Goal: Navigation & Orientation: Find specific page/section

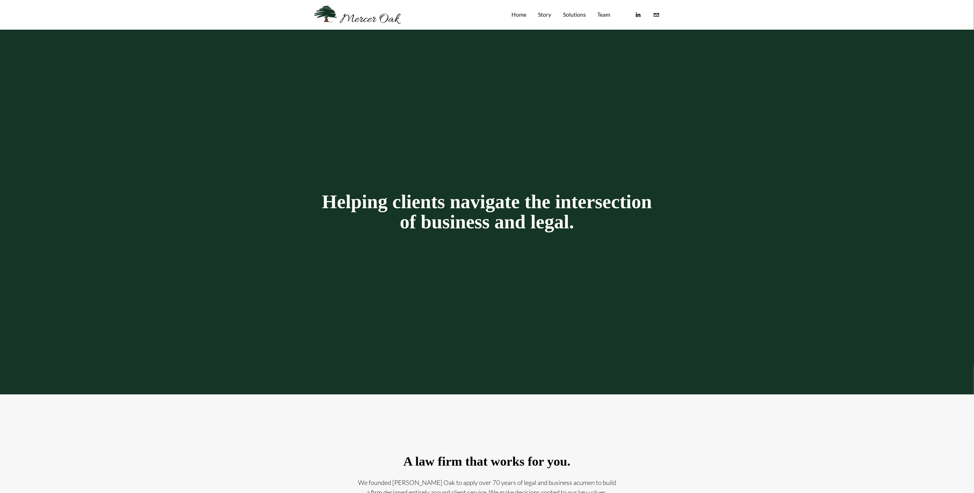
click at [518, 14] on link "Home" at bounding box center [518, 15] width 15 height 10
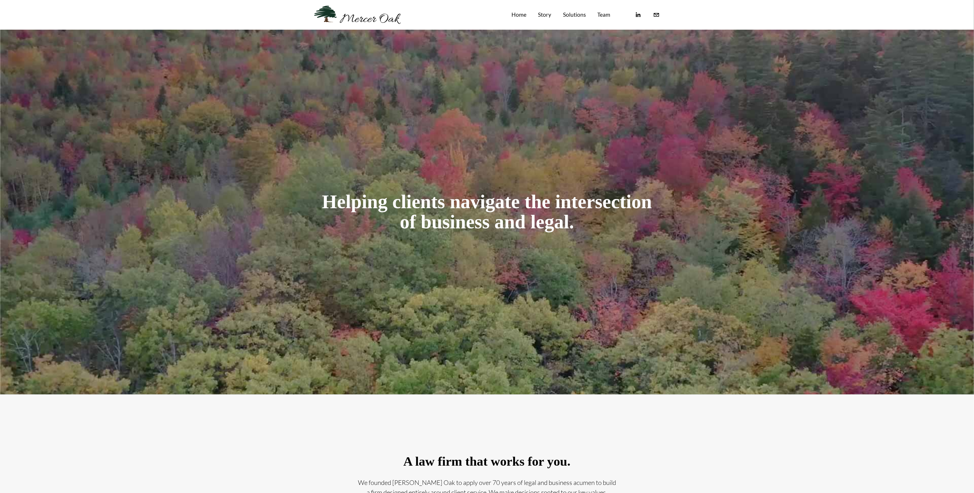
click at [606, 14] on link "Team" at bounding box center [603, 15] width 13 height 10
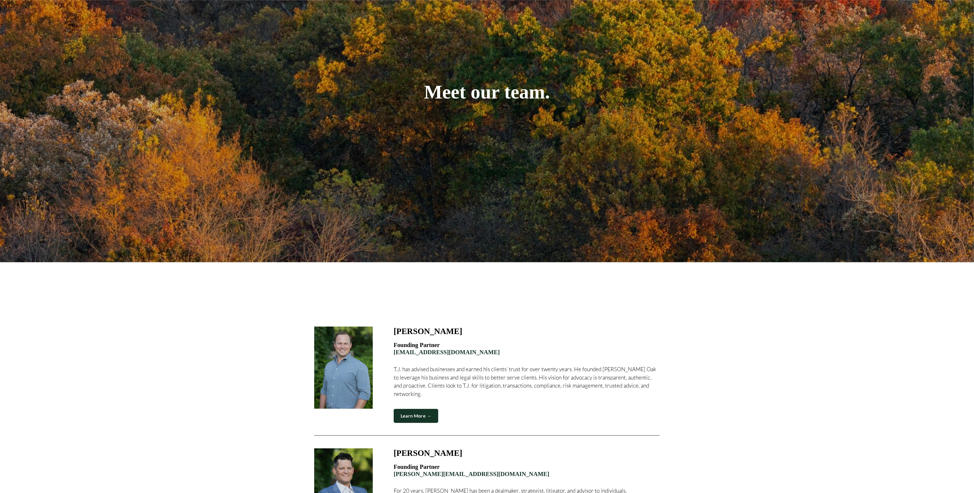
scroll to position [230, 0]
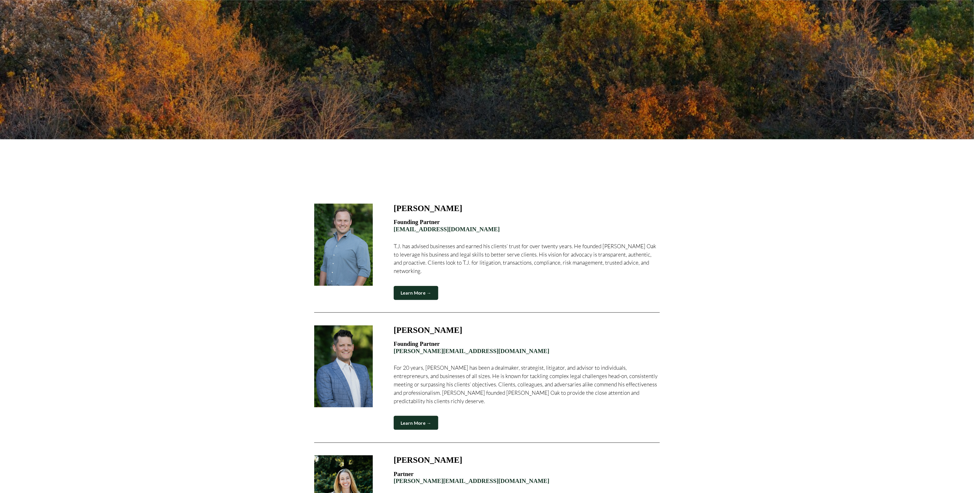
click at [425, 286] on link "Learn More →" at bounding box center [416, 293] width 45 height 14
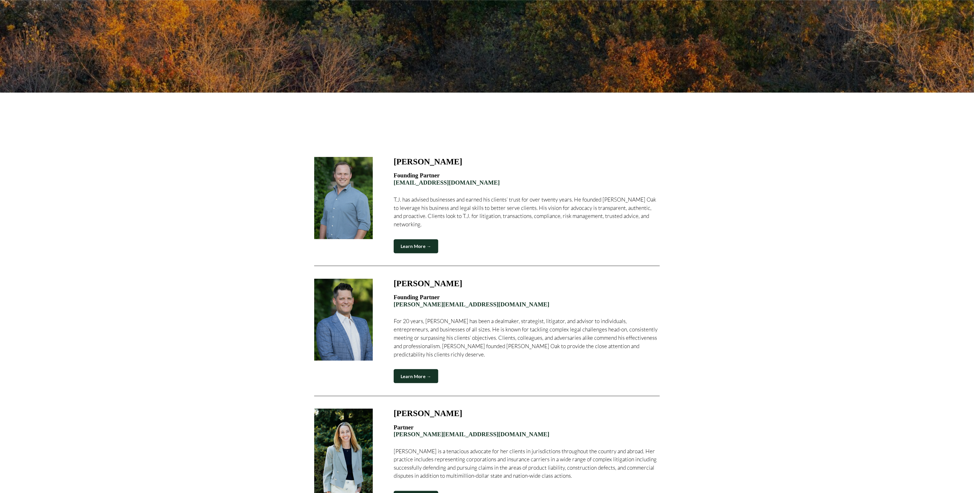
scroll to position [345, 0]
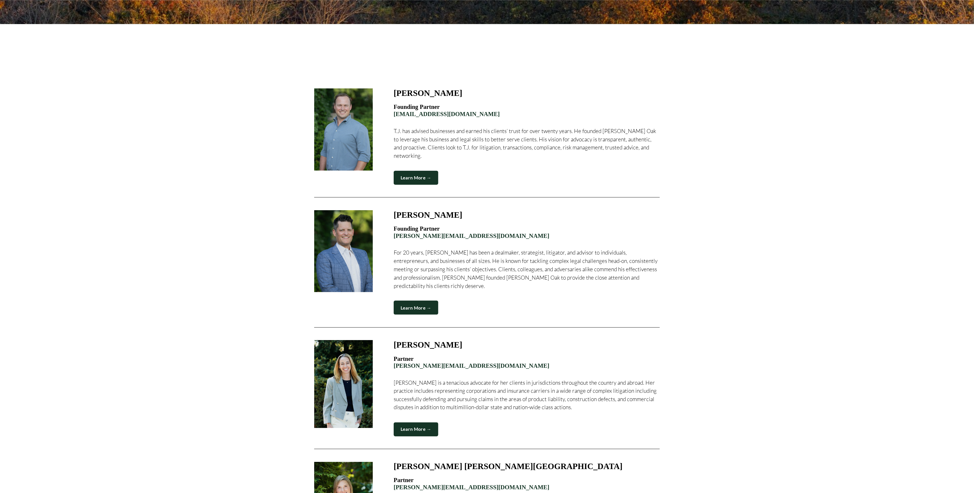
click at [417, 301] on link "Learn More →" at bounding box center [416, 308] width 45 height 14
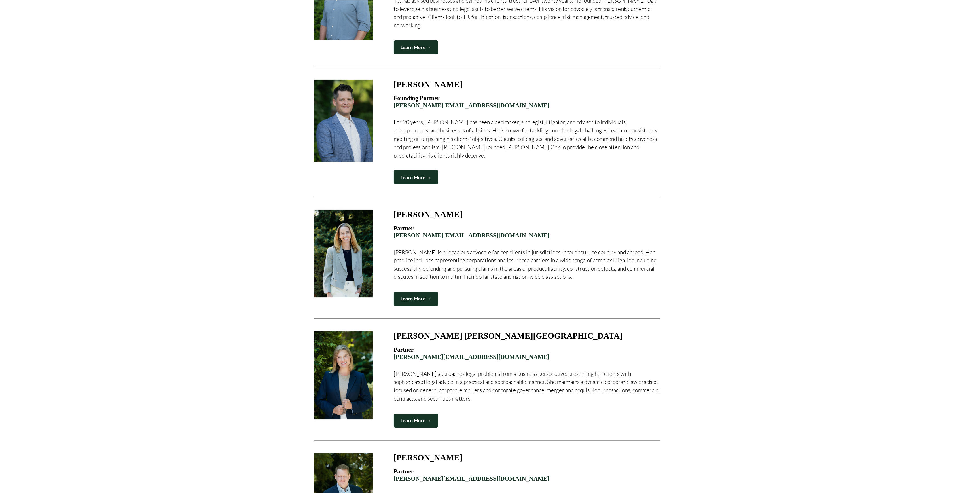
scroll to position [499, 0]
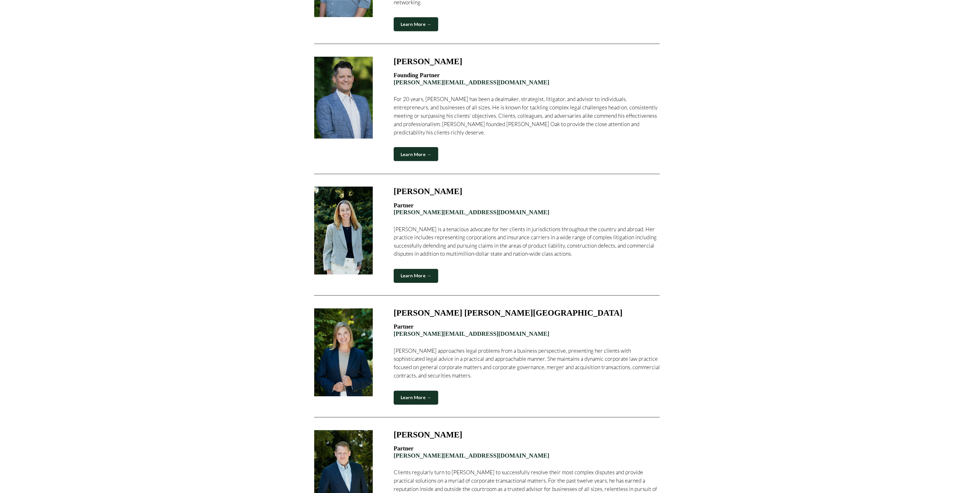
click at [409, 272] on link "Learn More →" at bounding box center [416, 276] width 45 height 14
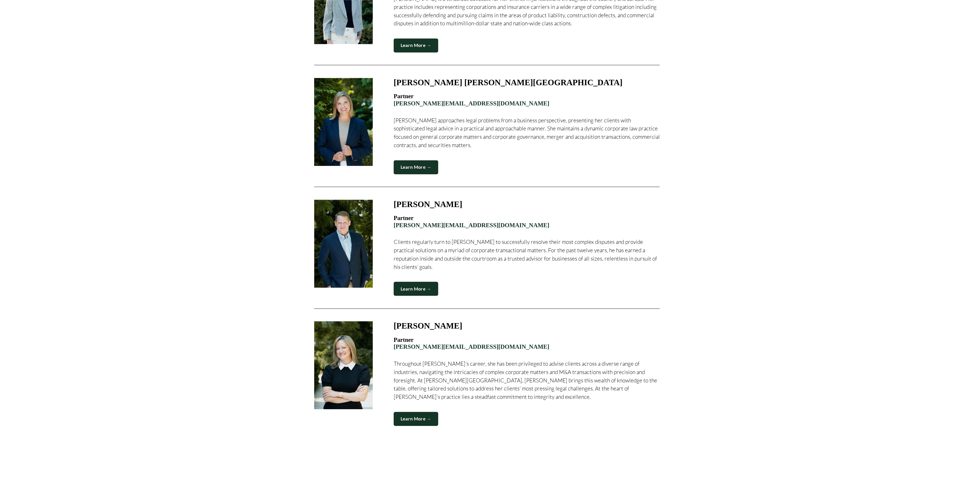
scroll to position [768, 0]
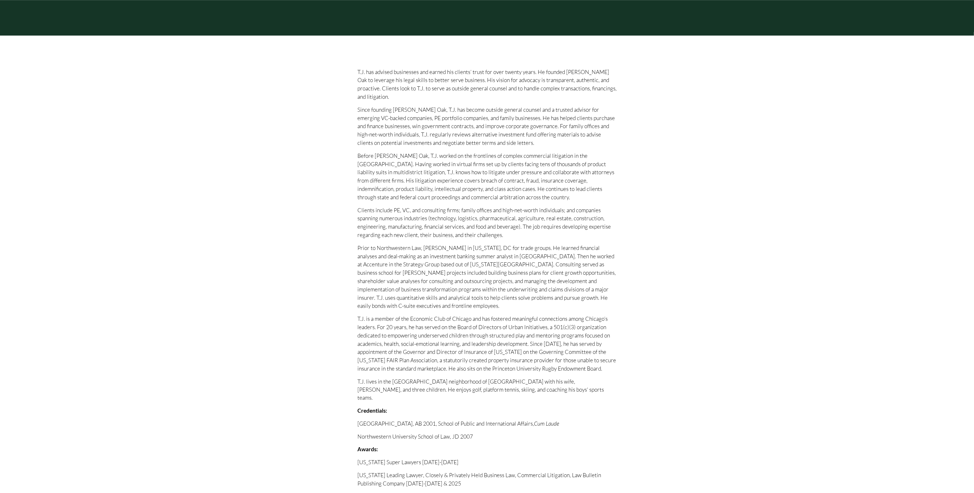
scroll to position [345, 0]
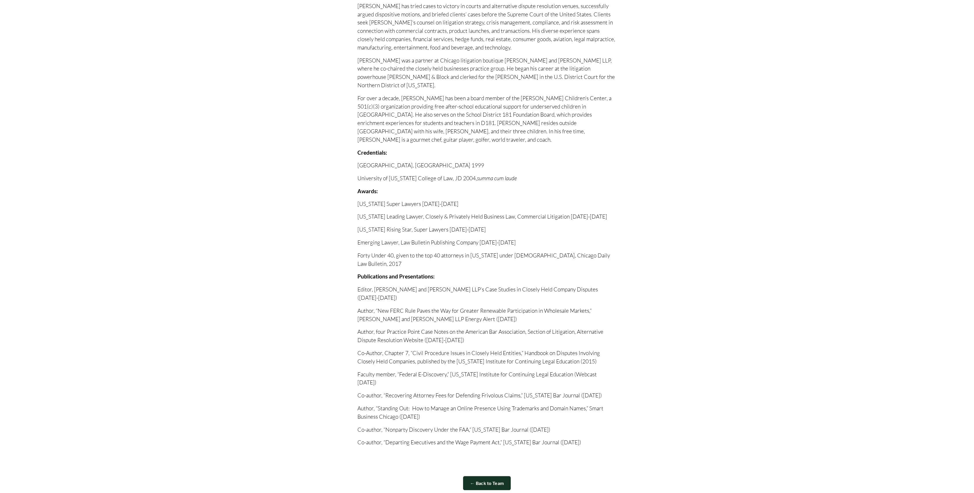
scroll to position [537, 0]
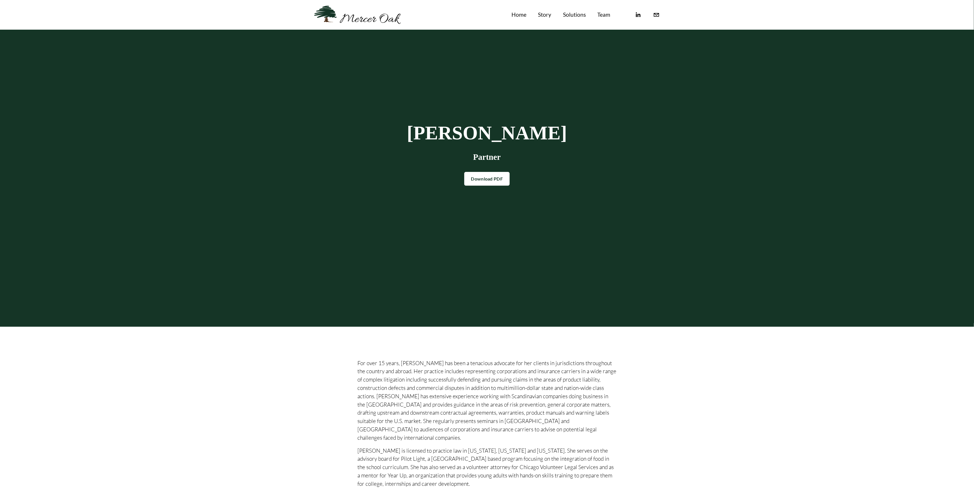
scroll to position [192, 0]
